Goal: Information Seeking & Learning: Check status

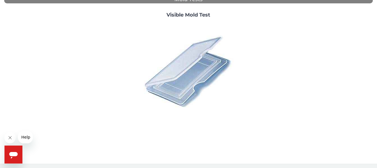
scroll to position [231, 0]
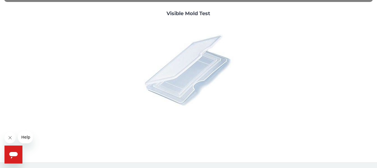
click at [205, 70] on img at bounding box center [188, 70] width 98 height 98
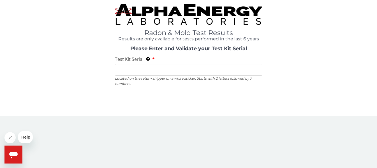
scroll to position [0, 0]
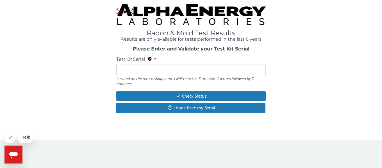
click at [180, 72] on input "Test Kit Serial Located on the return shipper on a white sticker. Starts with 2…" at bounding box center [190, 70] width 149 height 12
paste input "160658."
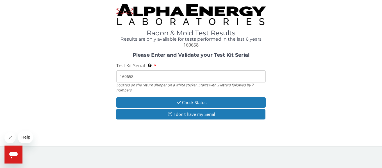
drag, startPoint x: 150, startPoint y: 77, endPoint x: 75, endPoint y: 72, distance: 74.2
click at [76, 73] on div "Please Enter and Validate your Test Kit Serial Test Kit Serial Located on the r…" at bounding box center [190, 86] width 373 height 68
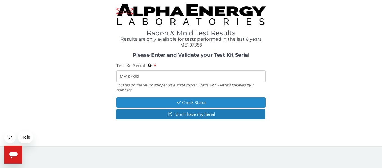
type input "ME107388"
click at [233, 105] on button "Check Status" at bounding box center [190, 102] width 149 height 10
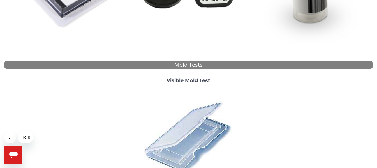
scroll to position [224, 0]
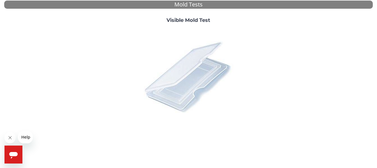
click at [201, 82] on img at bounding box center [188, 76] width 98 height 98
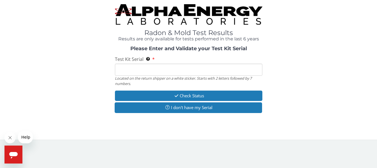
scroll to position [0, 0]
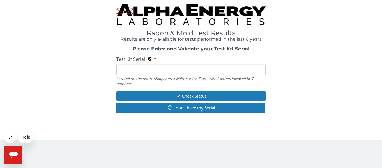
click at [156, 68] on input "Test Kit Serial Located on the return shipper on a white sticker. Starts with 2…" at bounding box center [190, 70] width 149 height 12
type input "ME107388"
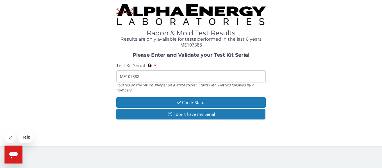
click at [259, 80] on input "ME107388" at bounding box center [190, 76] width 149 height 12
click at [240, 77] on input "ME107388" at bounding box center [190, 76] width 149 height 12
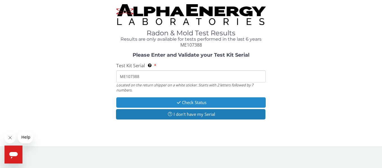
click at [218, 103] on button "Check Status" at bounding box center [190, 102] width 149 height 10
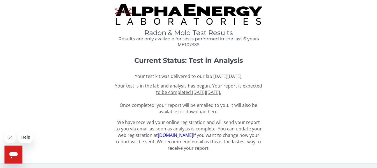
scroll to position [1, 0]
